Goal: Transaction & Acquisition: Book appointment/travel/reservation

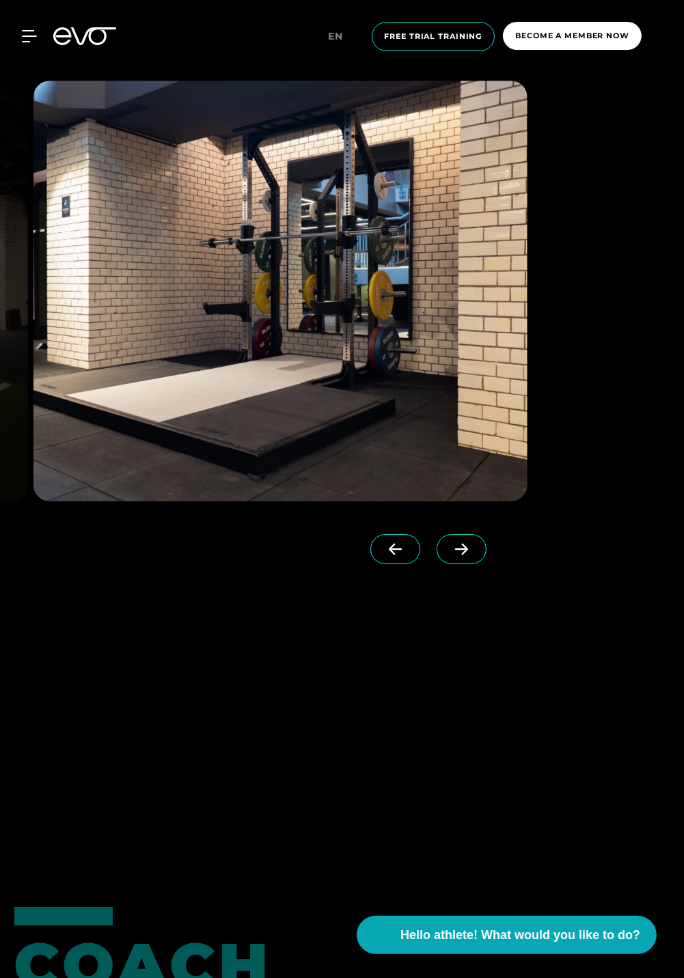
scroll to position [4022, 0]
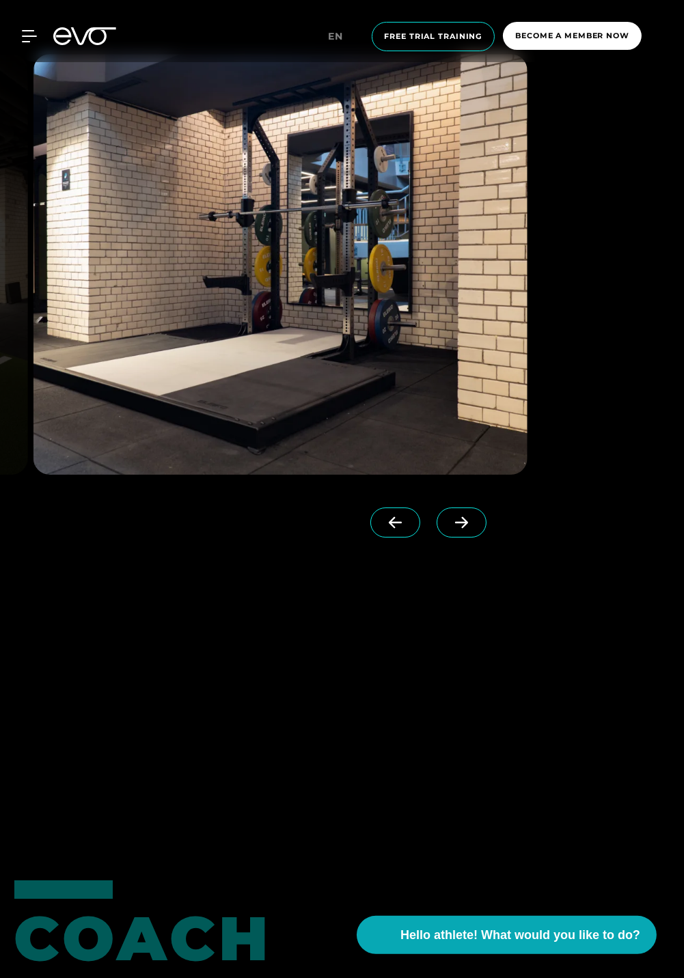
click at [374, 538] on span at bounding box center [395, 523] width 50 height 30
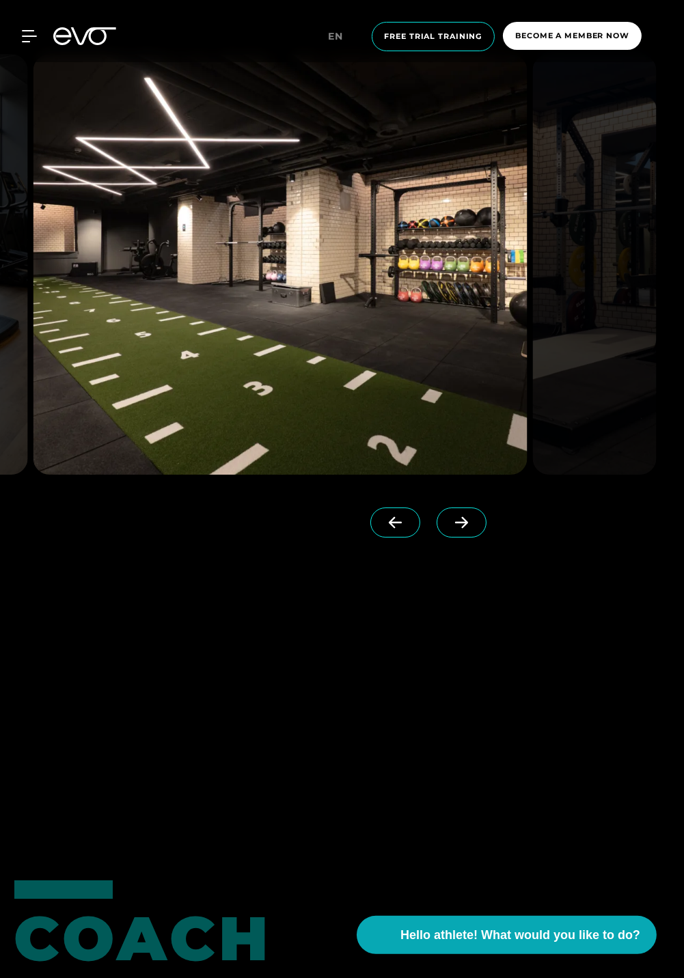
scroll to position [4026, 0]
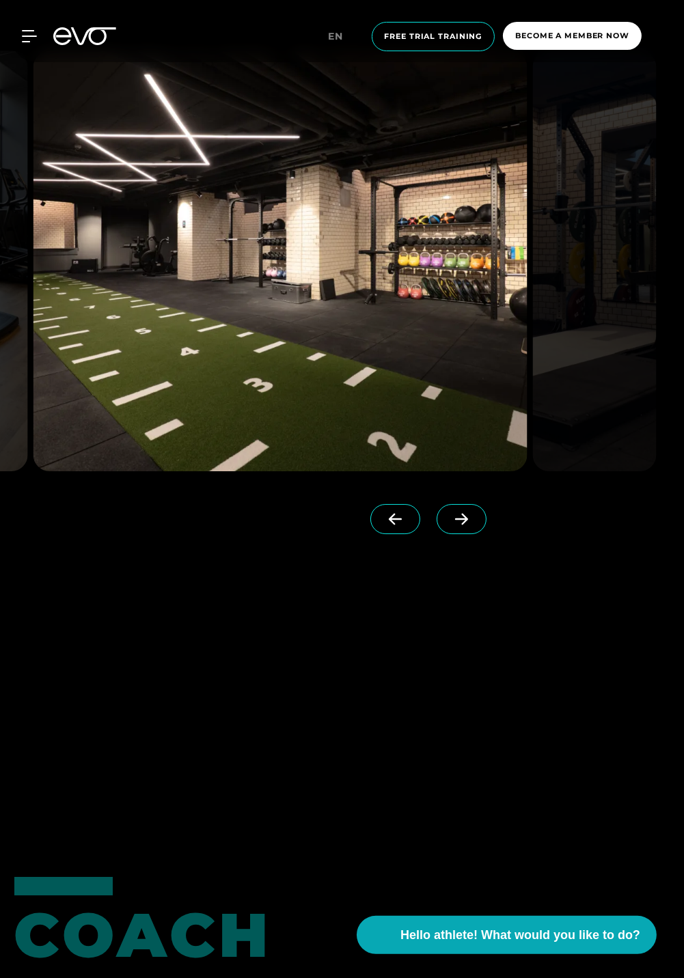
click at [451, 534] on span at bounding box center [462, 519] width 50 height 30
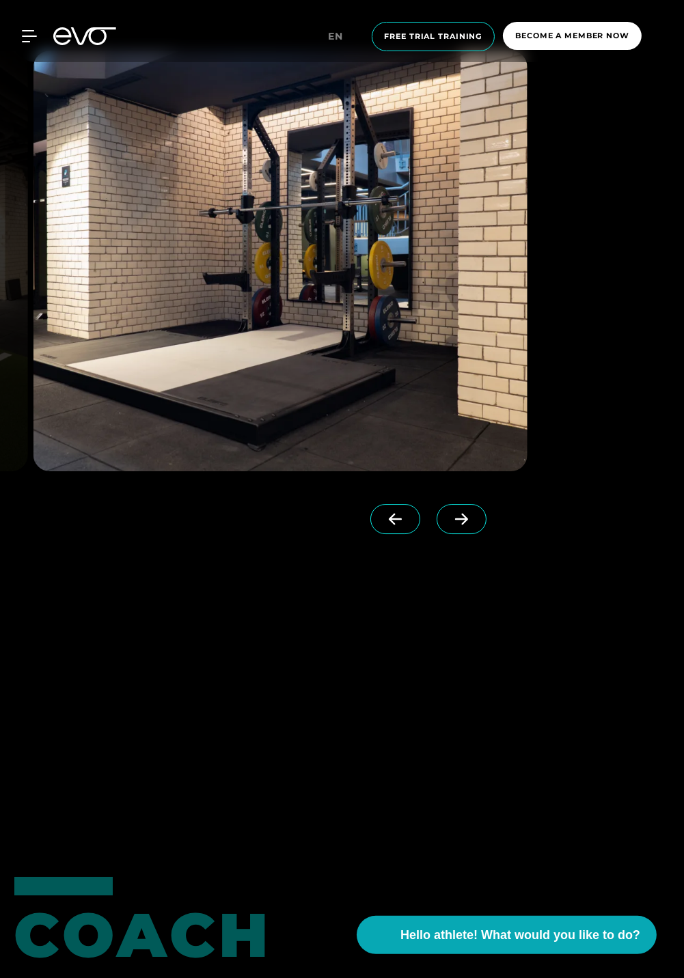
click at [443, 534] on span at bounding box center [462, 519] width 50 height 30
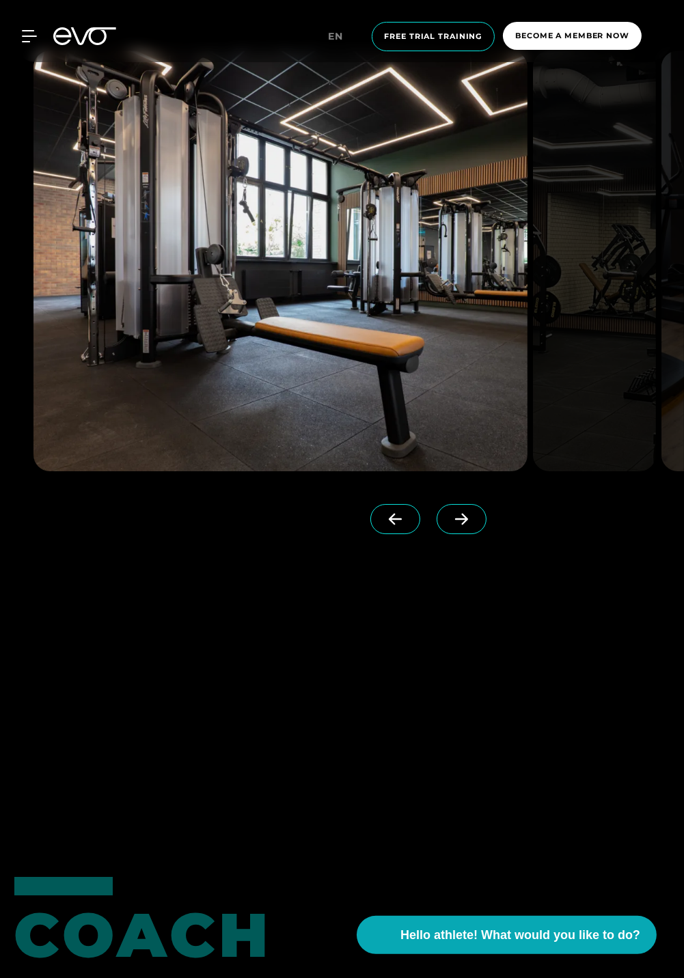
click at [511, 611] on div at bounding box center [342, 292] width 684 height 637
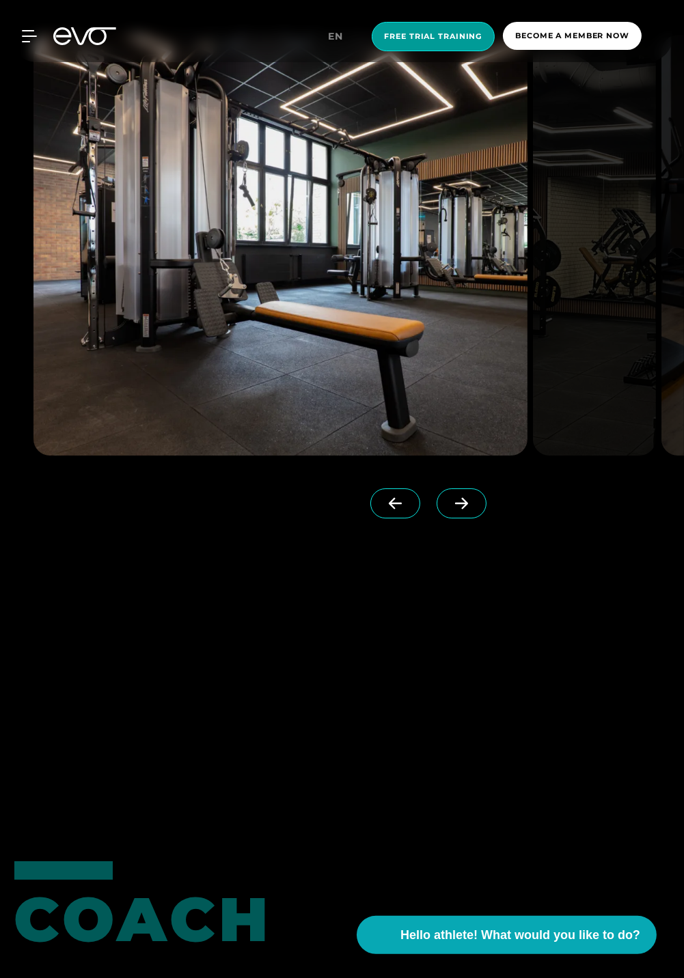
click at [434, 34] on font "Free trial training" at bounding box center [434, 36] width 98 height 10
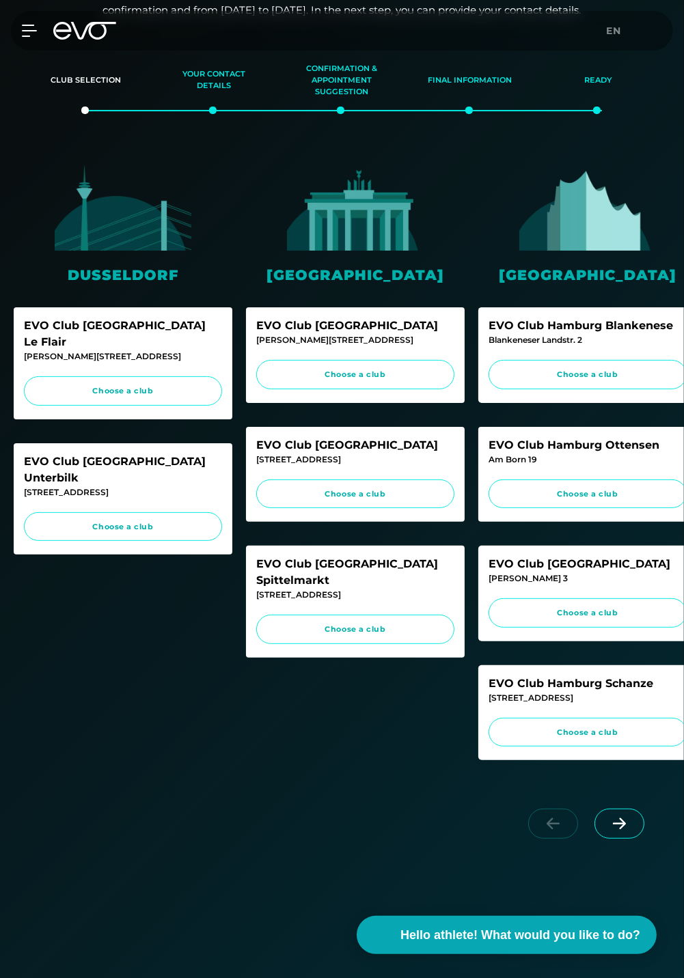
scroll to position [154, 0]
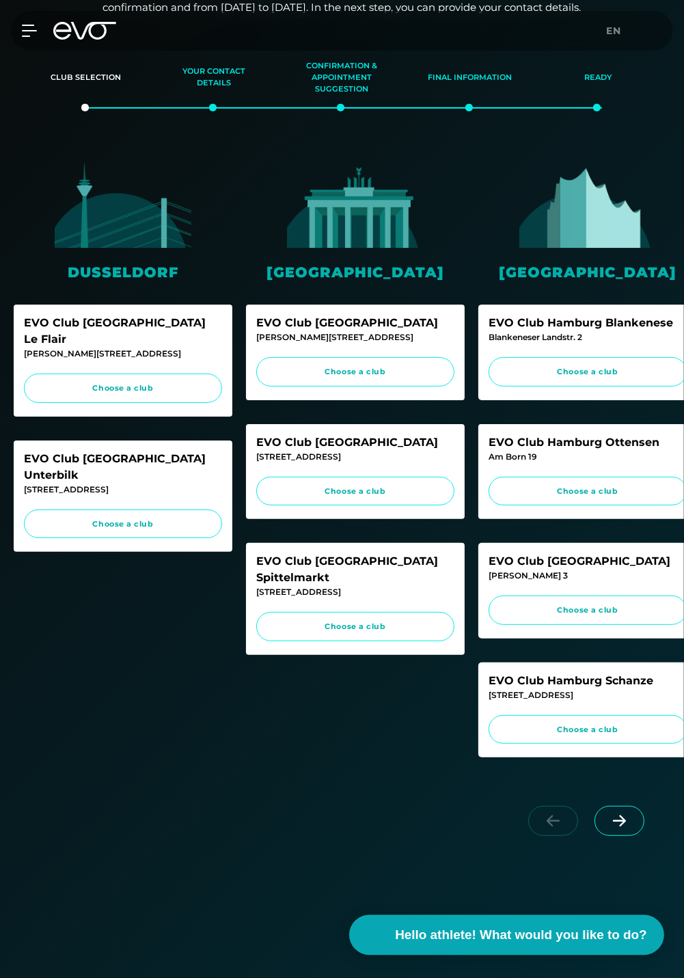
click at [626, 945] on span "Hello athlete! What would you like to do?" at bounding box center [521, 935] width 252 height 19
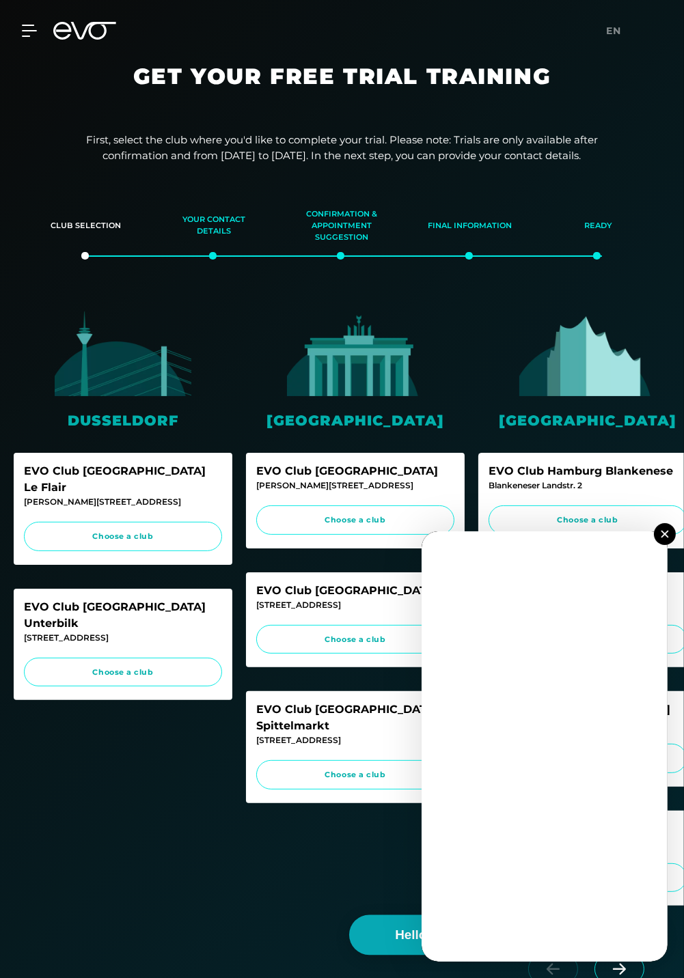
scroll to position [16, 0]
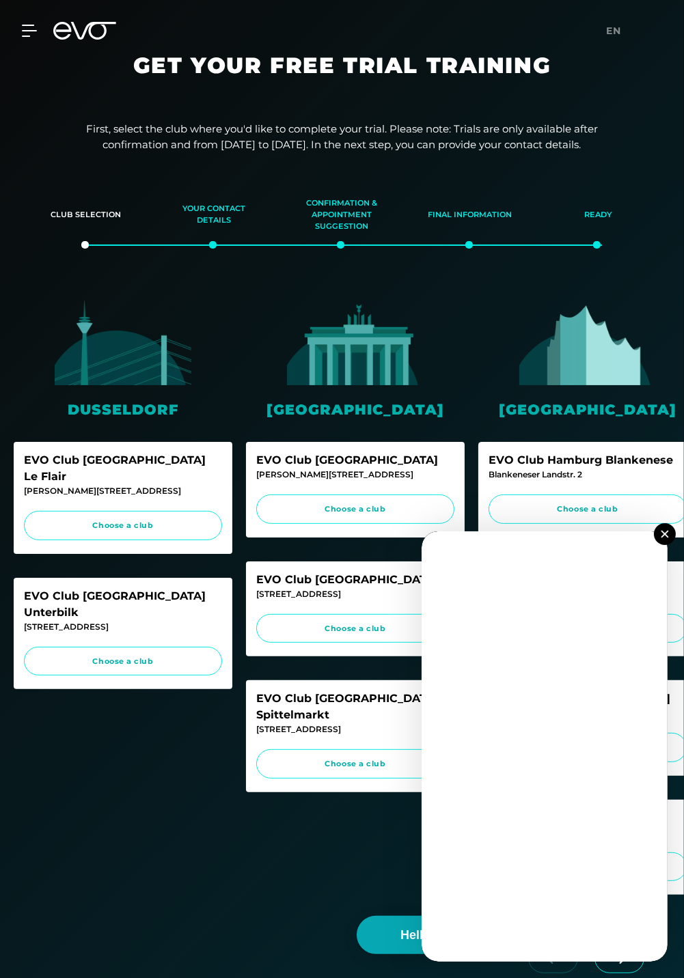
click at [666, 526] on button at bounding box center [665, 534] width 22 height 22
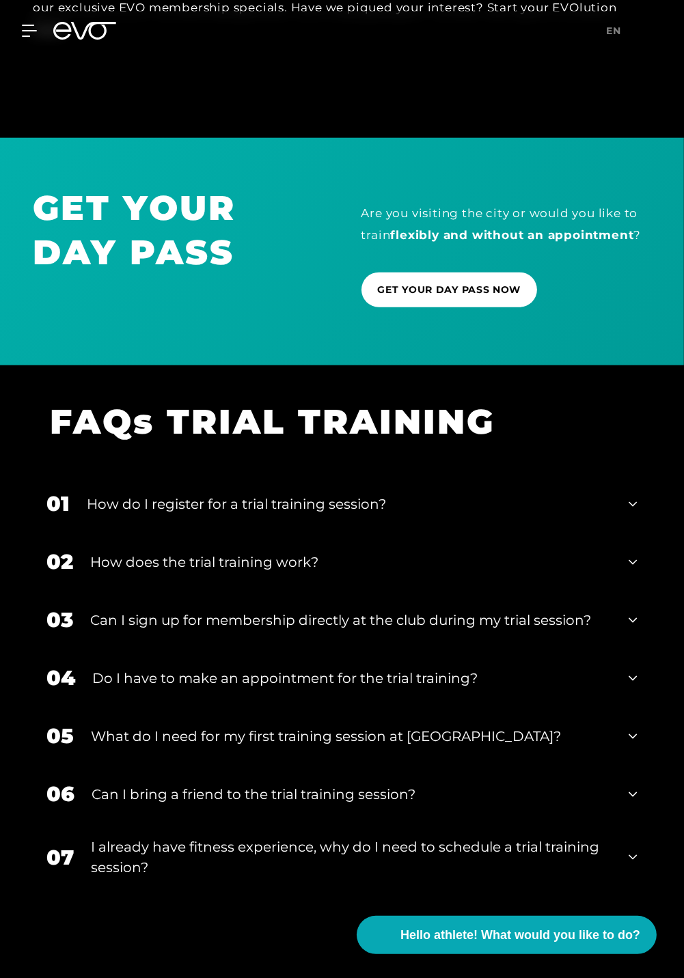
scroll to position [1448, 0]
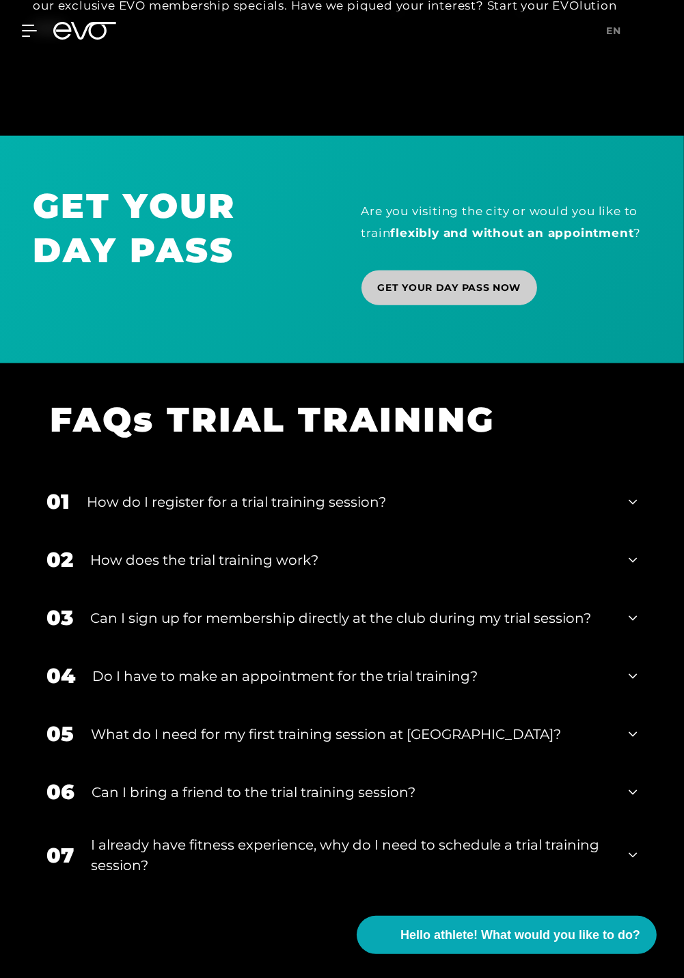
click at [493, 294] on font "GET YOUR DAY PASS NOW" at bounding box center [449, 287] width 143 height 12
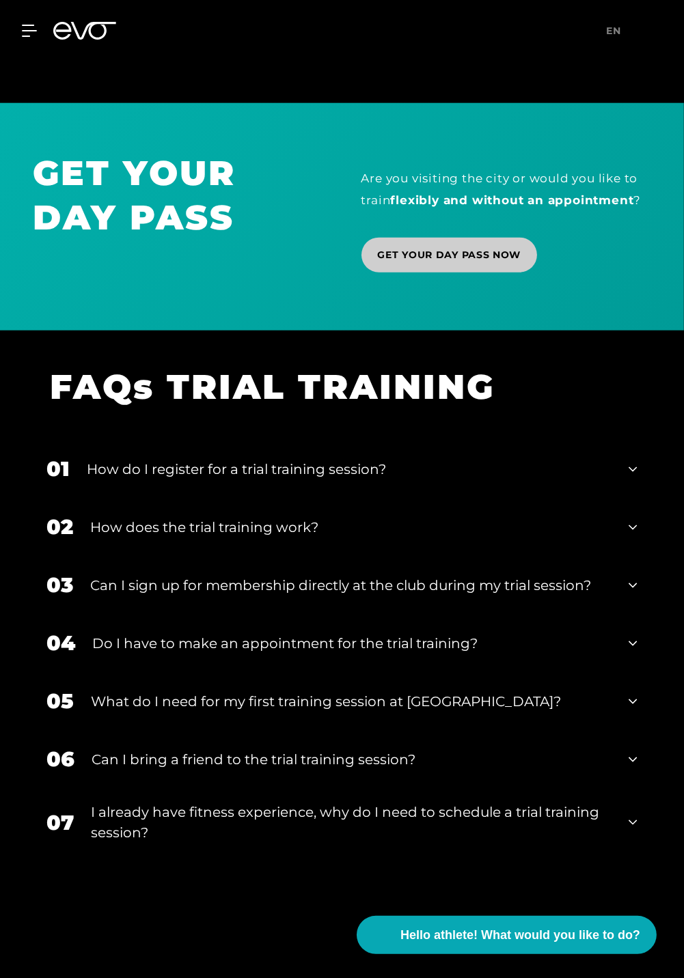
scroll to position [1514, 0]
